Goal: Obtain resource: Obtain resource

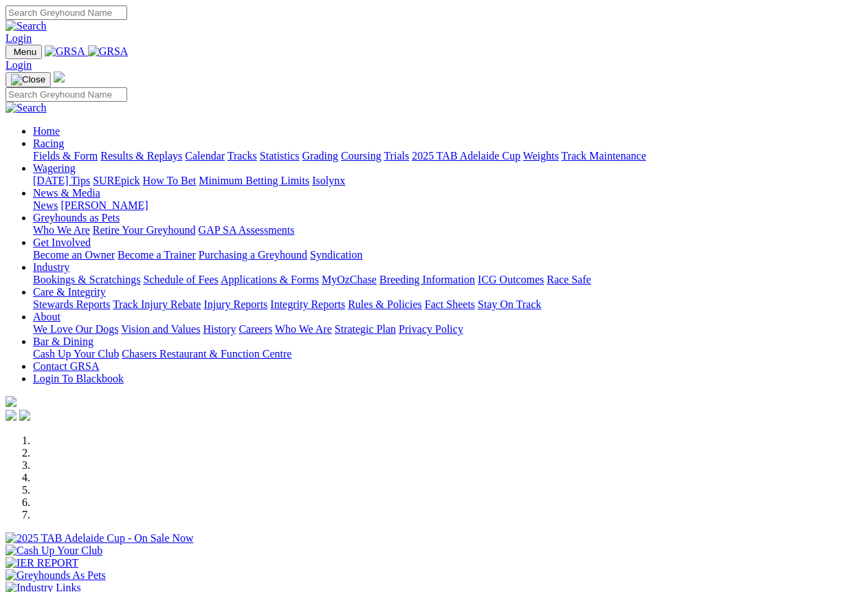
click at [115, 249] on link "Become an Owner" at bounding box center [74, 255] width 82 height 12
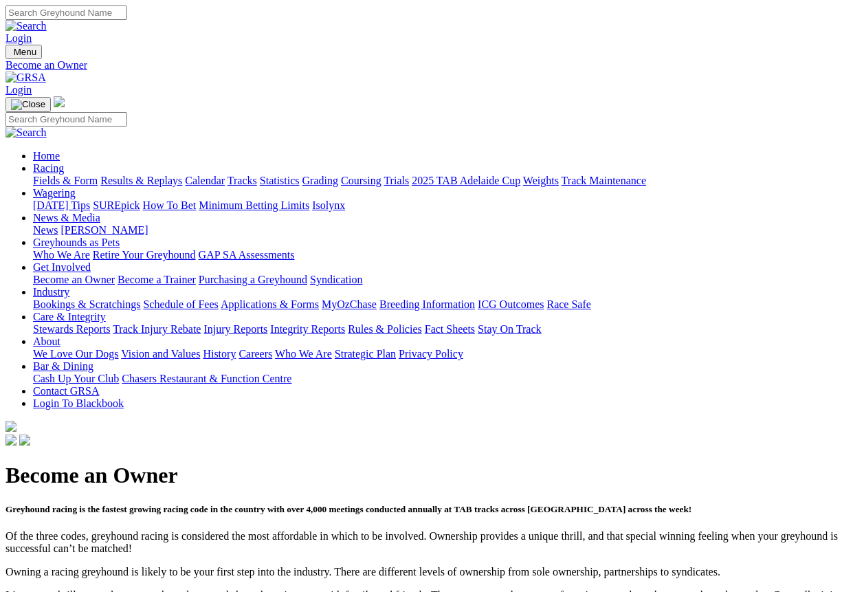
click at [319, 298] on link "Applications & Forms" at bounding box center [270, 304] width 98 height 12
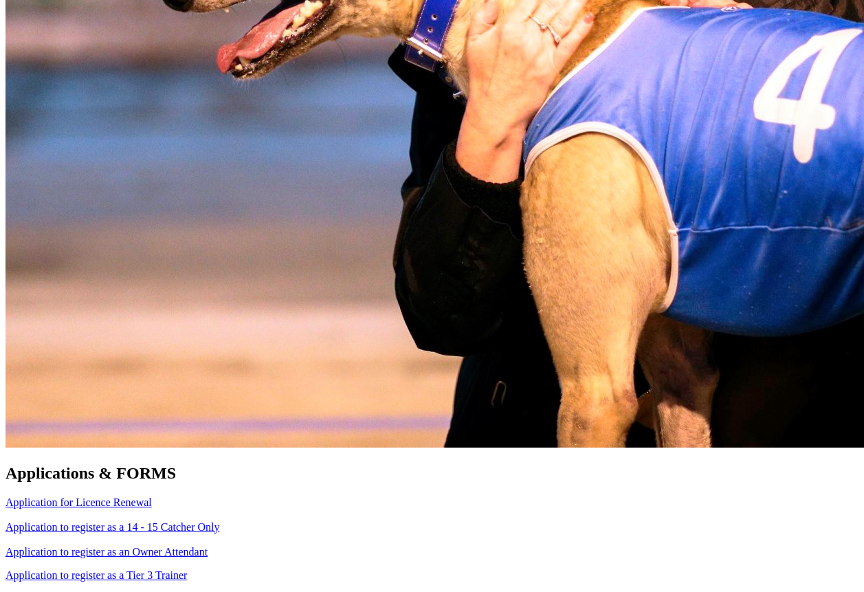
scroll to position [894, 0]
